Goal: Information Seeking & Learning: Learn about a topic

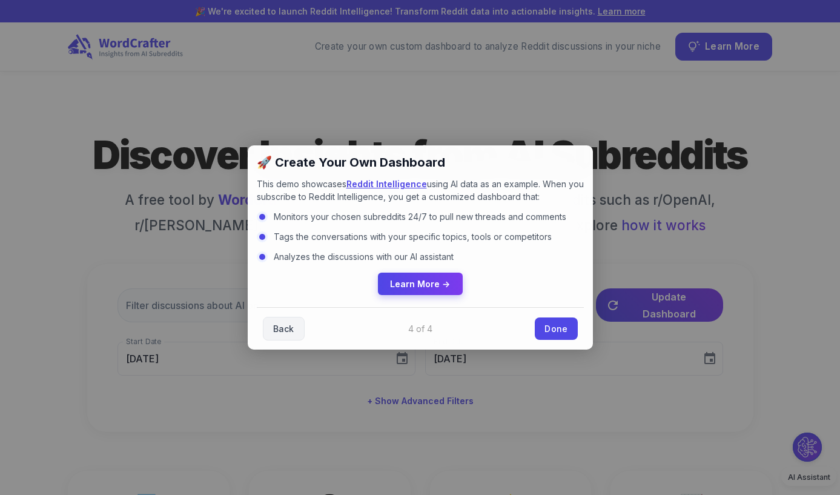
click at [561, 328] on link "Done" at bounding box center [556, 328] width 42 height 22
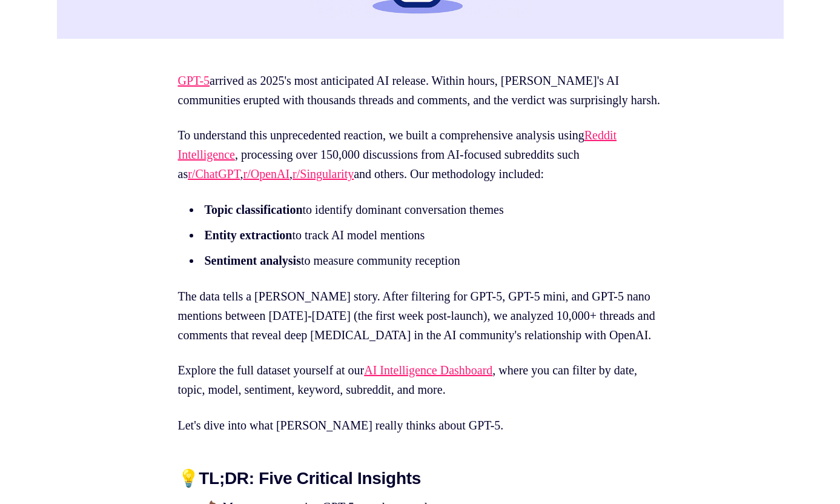
scroll to position [660, 0]
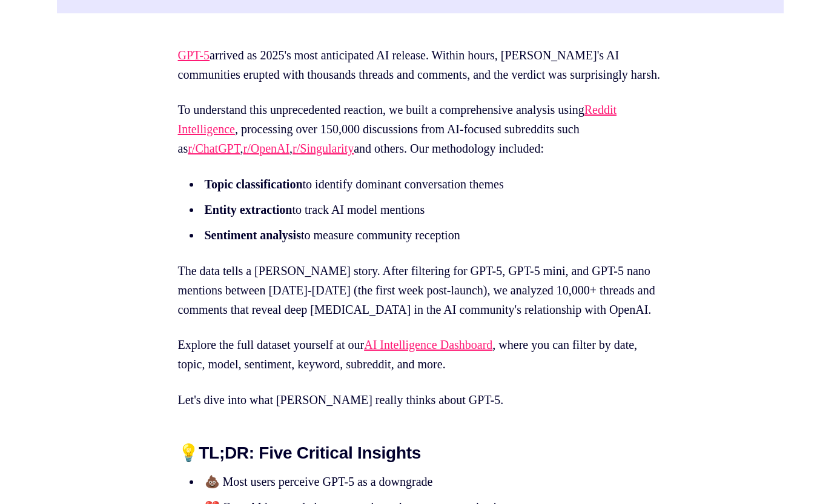
click at [245, 136] on link "Reddit Intelligence" at bounding box center [397, 119] width 439 height 33
